Goal: Check status: Check status

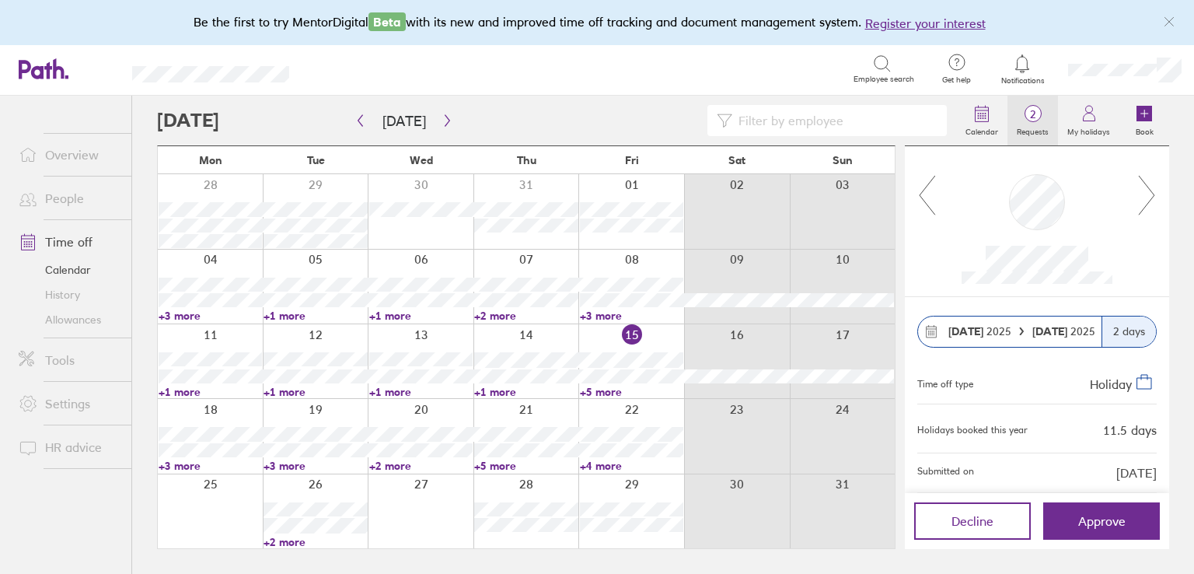
click at [1040, 124] on label "Requests" at bounding box center [1032, 130] width 51 height 14
click at [1038, 125] on label "Requests" at bounding box center [1032, 130] width 51 height 14
click at [1037, 123] on label "Requests" at bounding box center [1032, 130] width 51 height 14
click at [63, 247] on link "Time off" at bounding box center [68, 241] width 125 height 31
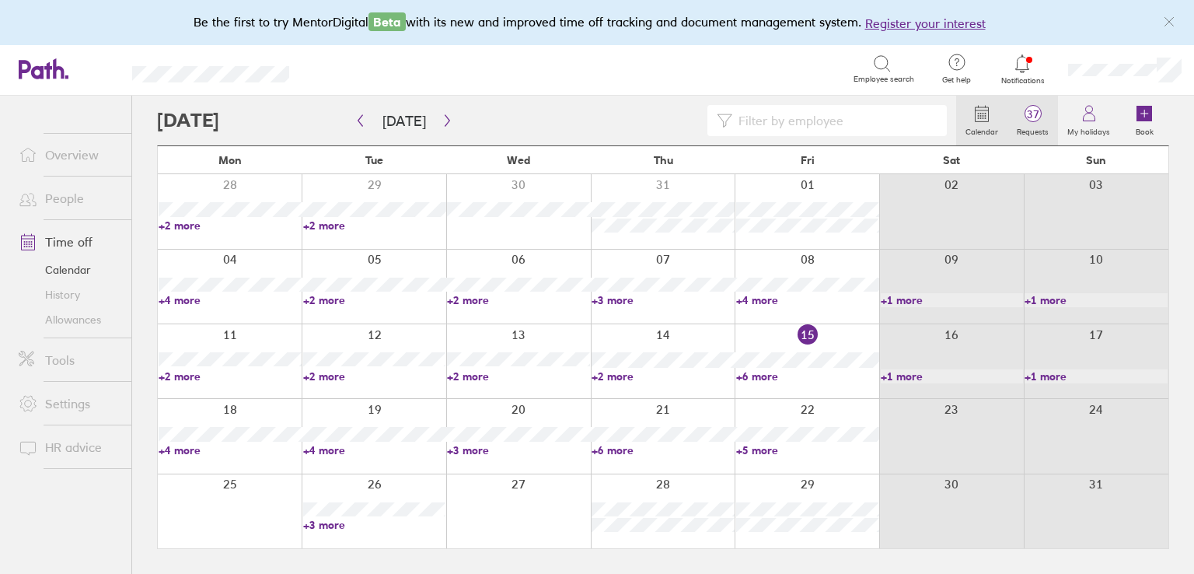
click at [1026, 134] on label "Requests" at bounding box center [1032, 130] width 51 height 14
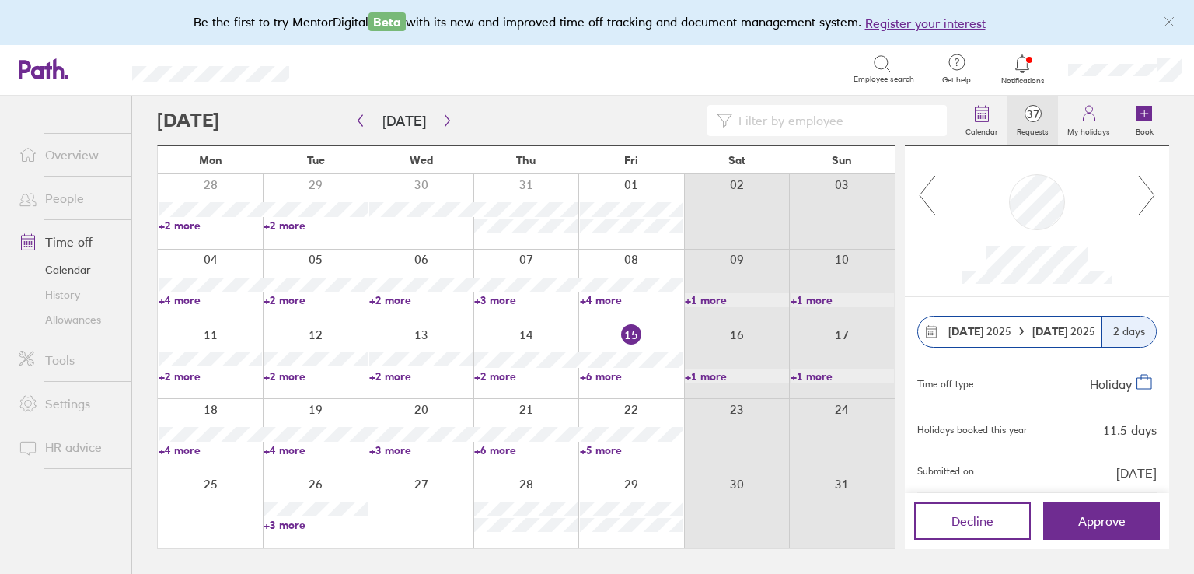
click at [1147, 194] on icon at bounding box center [1146, 195] width 19 height 42
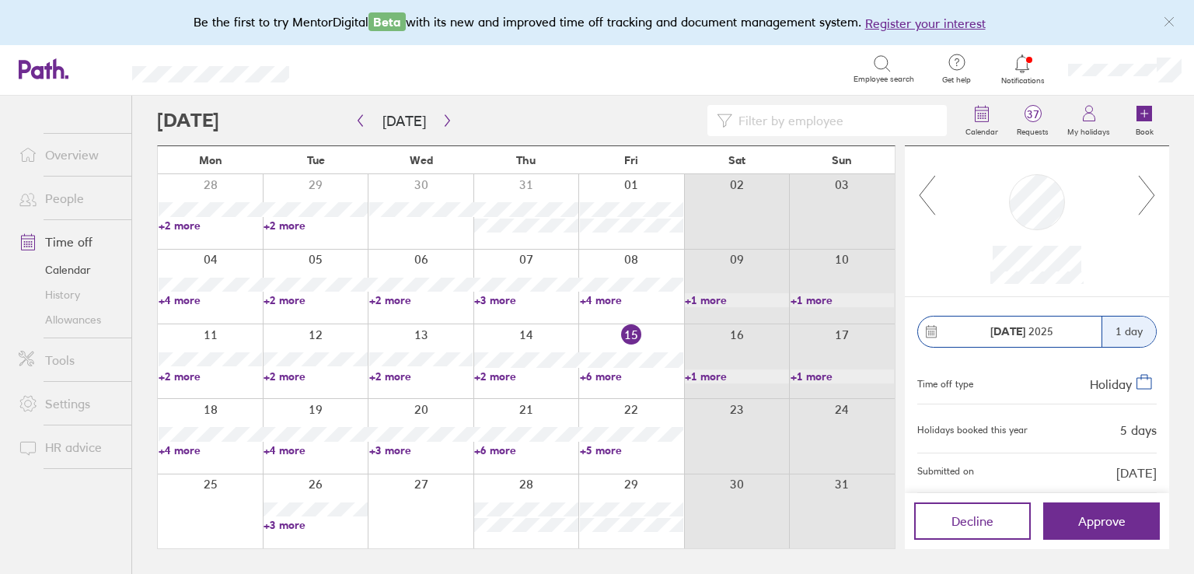
click at [1147, 194] on icon at bounding box center [1146, 195] width 19 height 42
drag, startPoint x: 930, startPoint y: 183, endPoint x: 559, endPoint y: 136, distance: 374.4
click at [930, 183] on icon at bounding box center [926, 195] width 19 height 42
click at [431, 120] on button "[DATE]" at bounding box center [404, 121] width 68 height 26
